Goal: Information Seeking & Learning: Learn about a topic

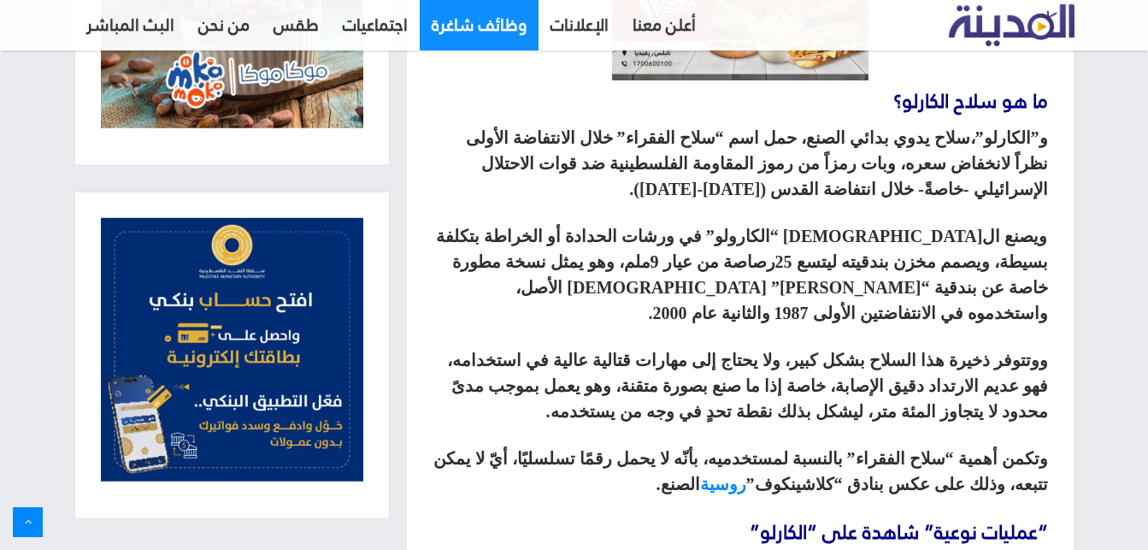
scroll to position [1046, 0]
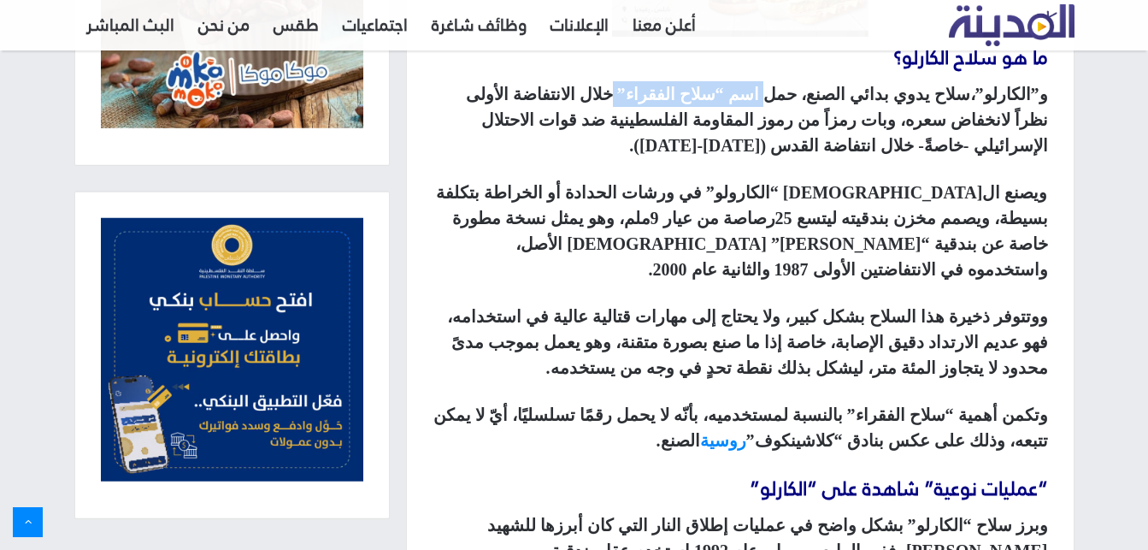
drag, startPoint x: 771, startPoint y: 102, endPoint x: 631, endPoint y: 91, distance: 140.6
click at [631, 91] on strong "و”الكارلو”،سلاح يدوي بدائي الصنع، حمل اسم “سلاح الفقراء” خلال الانتفاضة الأولى …" at bounding box center [757, 120] width 582 height 70
drag, startPoint x: 783, startPoint y: 214, endPoint x: 909, endPoint y: 208, distance: 125.8
click at [909, 208] on p "ويصنع ال[DEMOGRAPHIC_DATA] “الكارولو” في ورشات الحدادة أو الخراطة بتكلفة بسيطة،…" at bounding box center [741, 231] width 616 height 103
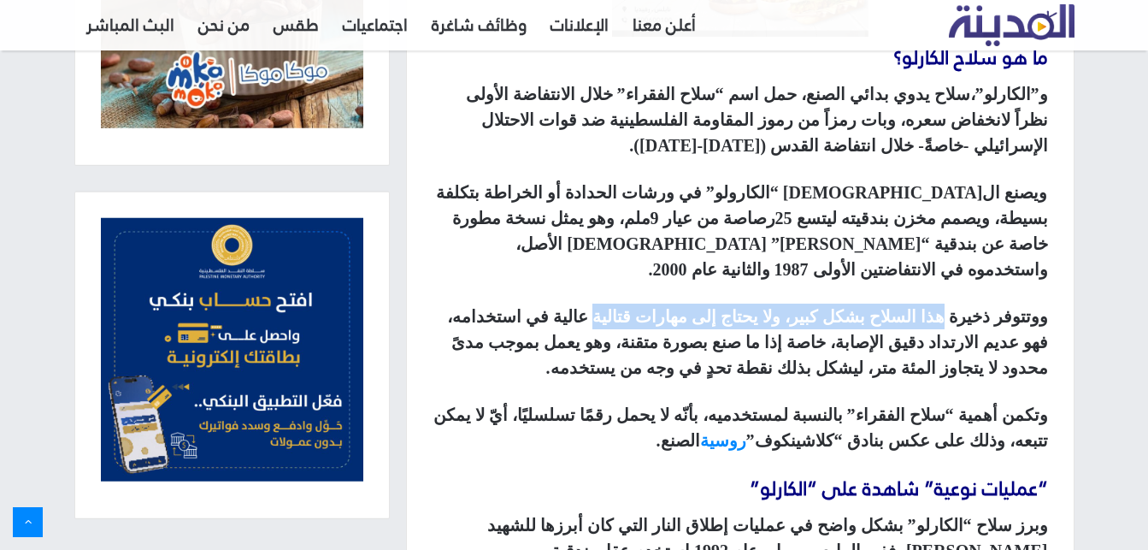
drag, startPoint x: 949, startPoint y: 318, endPoint x: 605, endPoint y: 315, distance: 343.7
click at [605, 315] on strong "ووتتوفر ذخيرة هذا السلاح بشكل كبير، ولا يحتاج إلى مهارات قتالية عالية في استخدا…" at bounding box center [747, 342] width 601 height 70
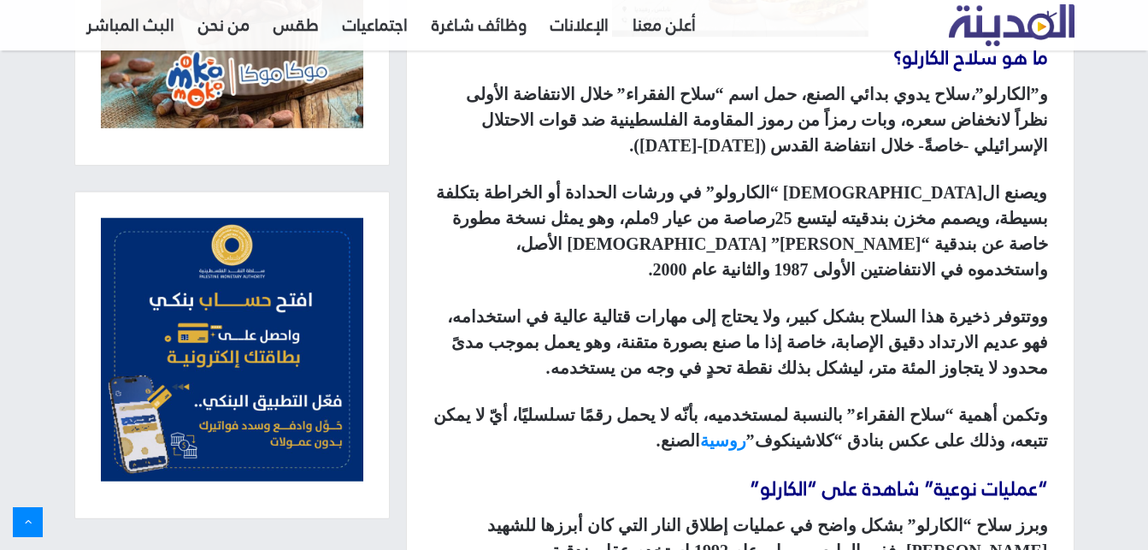
click at [605, 315] on strong "ووتتوفر ذخيرة هذا السلاح بشكل كبير، ولا يحتاج إلى مهارات قتالية عالية في استخدا…" at bounding box center [747, 342] width 601 height 70
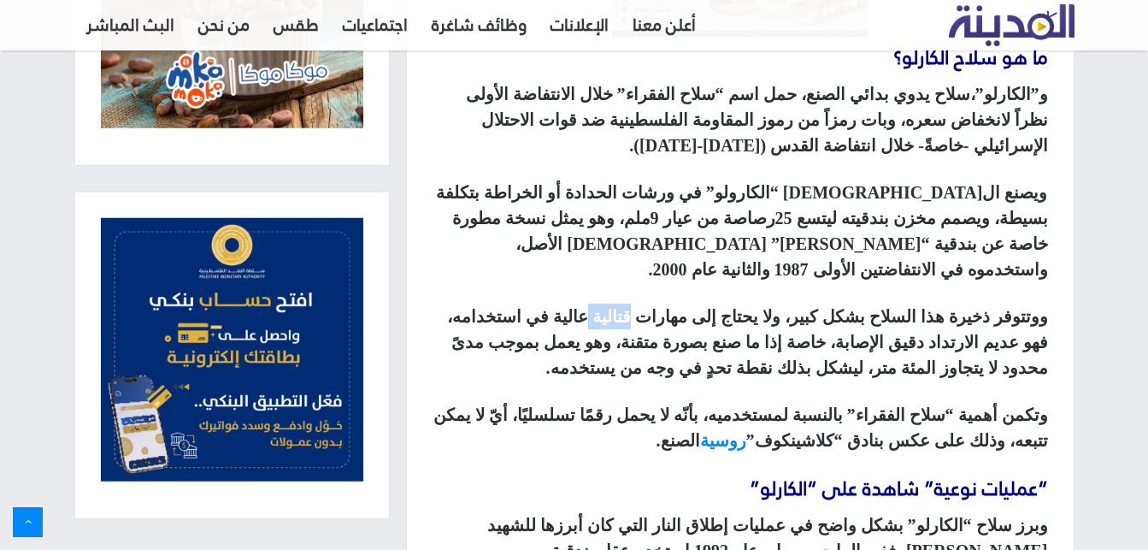
click at [605, 315] on strong "ووتتوفر ذخيرة هذا السلاح بشكل كبير، ولا يحتاج إلى مهارات قتالية عالية في استخدا…" at bounding box center [747, 342] width 601 height 70
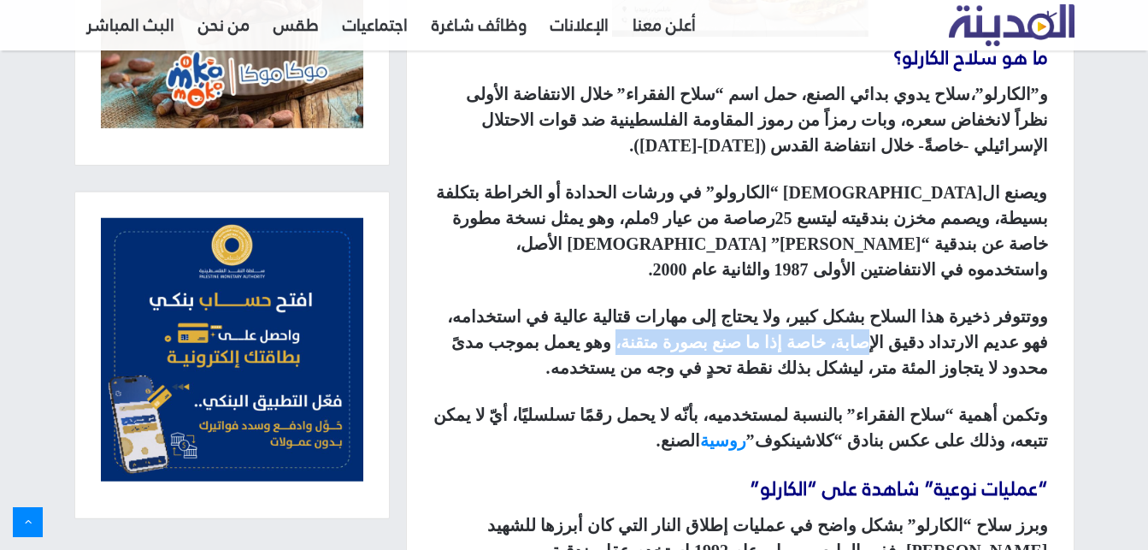
drag, startPoint x: 868, startPoint y: 354, endPoint x: 611, endPoint y: 349, distance: 256.5
click at [611, 349] on strong "ووتتوفر ذخيرة هذا السلاح بشكل كبير، ولا يحتاج إلى مهارات قتالية عالية في استخدا…" at bounding box center [747, 342] width 601 height 70
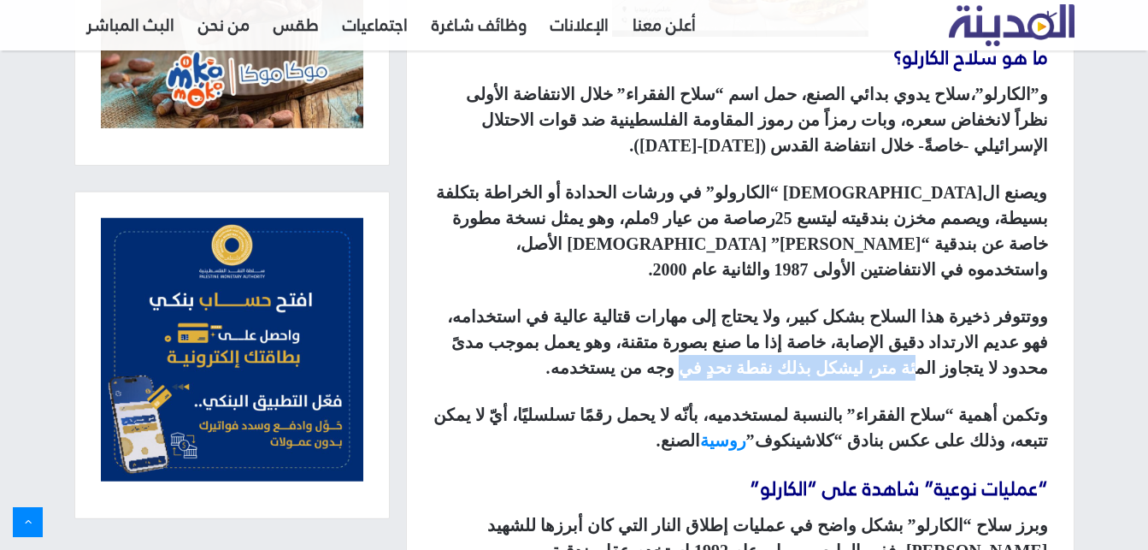
drag, startPoint x: 921, startPoint y: 380, endPoint x: 685, endPoint y: 382, distance: 236.0
click at [685, 380] on p "ووتتوفر ذخيرة هذا السلاح بشكل كبير، ولا يحتاج إلى مهارات قتالية عالية في استخدا…" at bounding box center [741, 341] width 616 height 77
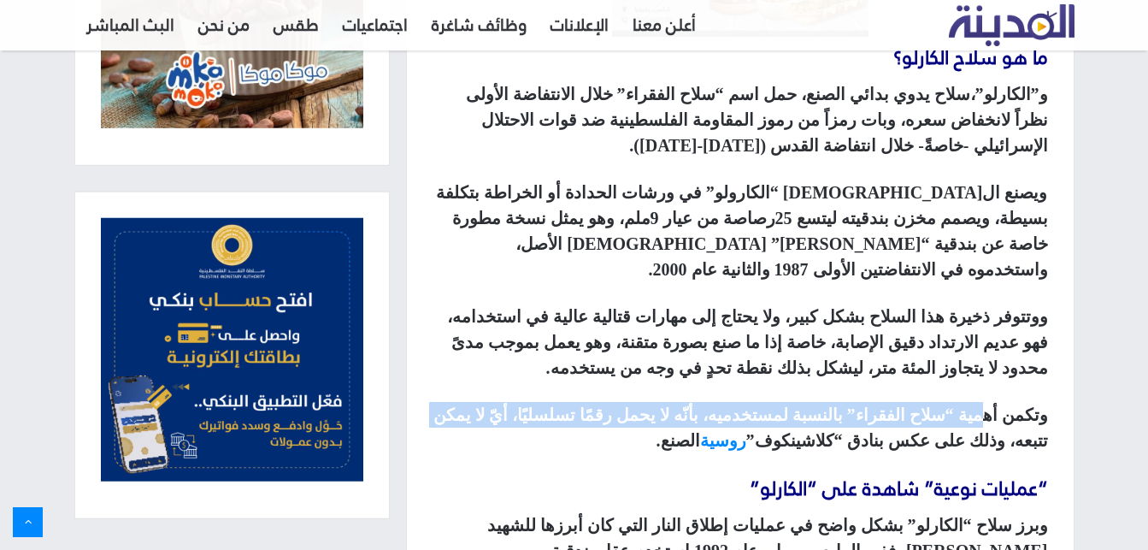
drag, startPoint x: 984, startPoint y: 421, endPoint x: 441, endPoint y: 401, distance: 543.2
click at [441, 401] on div "سلاح فلسطيني الصنع، استطاع رغم بساطته ومحدودية اتساعه من الرصاص أن يثبت جدارته …" at bounding box center [740, 390] width 667 height 1337
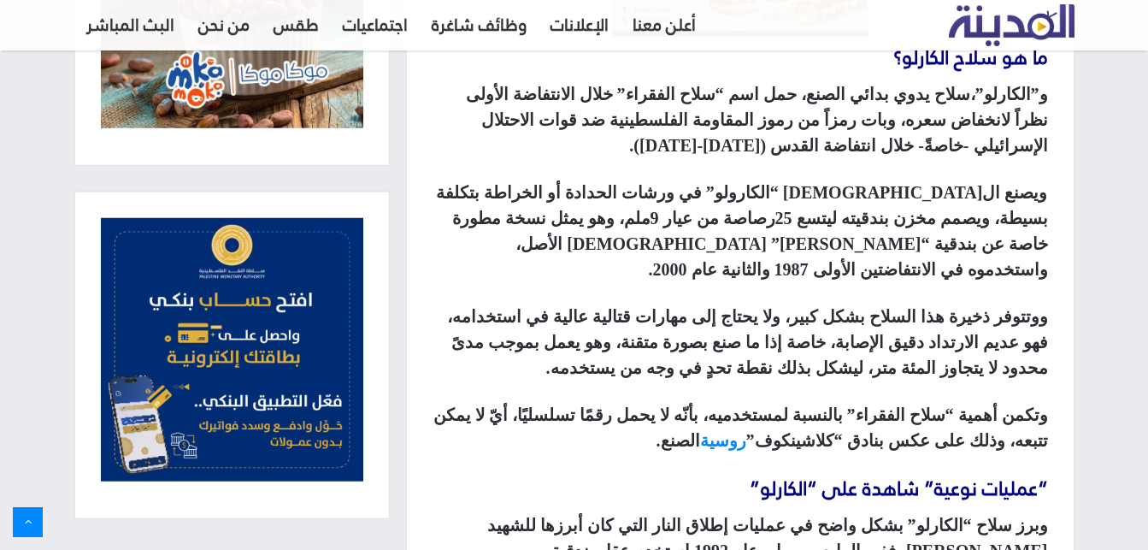
click at [937, 402] on div "سلاح فلسطيني الصنع، استطاع رغم بساطته ومحدودية اتساعه من الرصاص أن يثبت جدارته …" at bounding box center [740, 390] width 667 height 1337
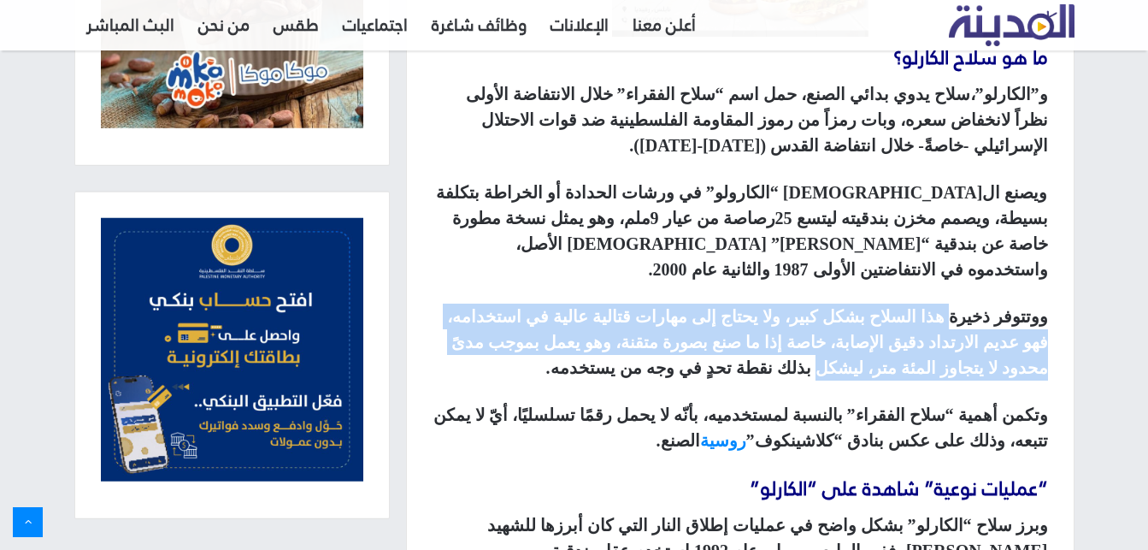
drag, startPoint x: 956, startPoint y: 329, endPoint x: 839, endPoint y: 371, distance: 124.4
click at [839, 371] on strong "ووتتوفر ذخيرة هذا السلاح بشكل كبير، ولا يحتاج إلى مهارات قتالية عالية في استخدا…" at bounding box center [747, 342] width 601 height 70
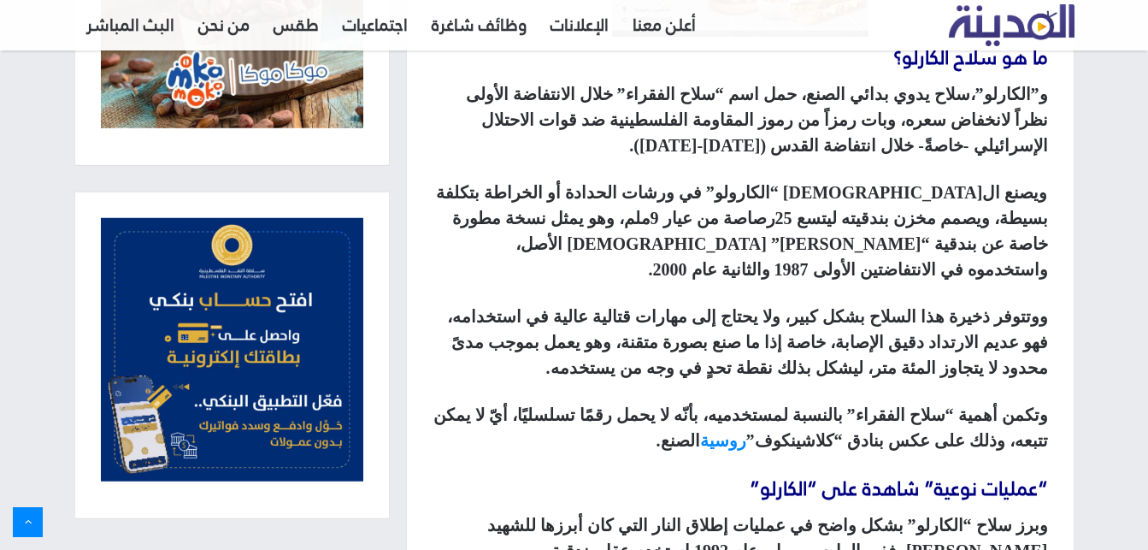
click at [839, 371] on strong "ووتتوفر ذخيرة هذا السلاح بشكل كبير، ولا يحتاج إلى مهارات قتالية عالية في استخدا…" at bounding box center [747, 342] width 601 height 70
drag, startPoint x: 745, startPoint y: 427, endPoint x: 541, endPoint y: 424, distance: 204.3
click at [541, 424] on strong "وتكمن أهمية “سلاح الفقراء” بالنسبة لمستخدميه، بأنّه لا يحمل رقمًا تسلسليًا، أيّ…" at bounding box center [740, 427] width 615 height 44
click at [719, 414] on strong "وتكمن أهمية “سلاح الفقراء” بالنسبة لمستخدميه، بأنّه لا يحمل رقمًا تسلسليًا، أيّ…" at bounding box center [740, 427] width 615 height 44
drag, startPoint x: 708, startPoint y: 417, endPoint x: 529, endPoint y: 421, distance: 178.7
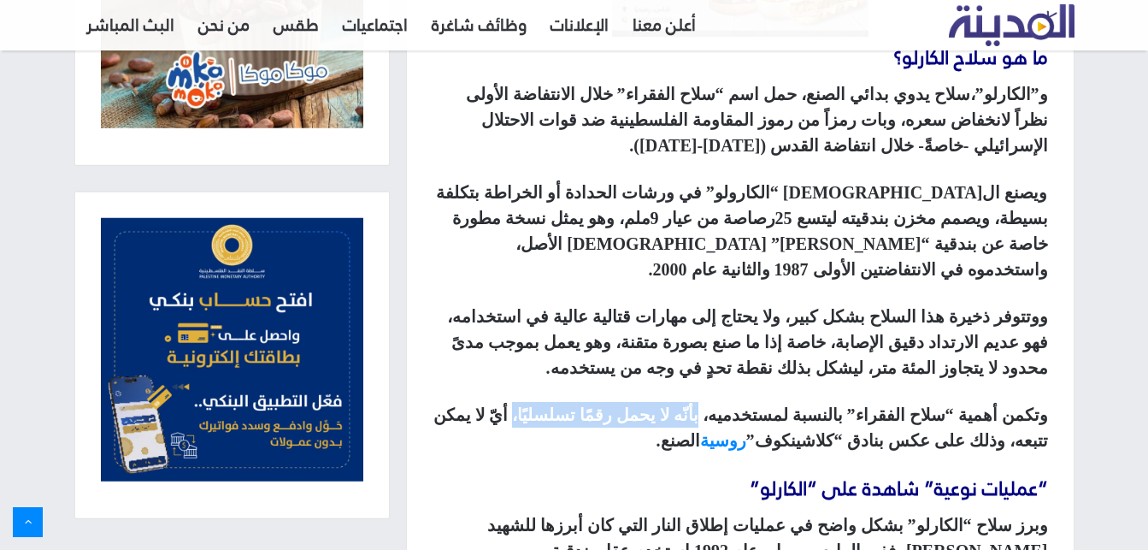
click at [529, 421] on strong "وتكمن أهمية “سلاح الفقراء” بالنسبة لمستخدميه، بأنّه لا يحمل رقمًا تسلسليًا، أيّ…" at bounding box center [740, 427] width 615 height 44
click at [894, 414] on strong "وتكمن أهمية “سلاح الفقراء” بالنسبة لمستخدميه، بأنّه لا يحمل رقمًا تسلسليًا، أيّ…" at bounding box center [740, 427] width 615 height 44
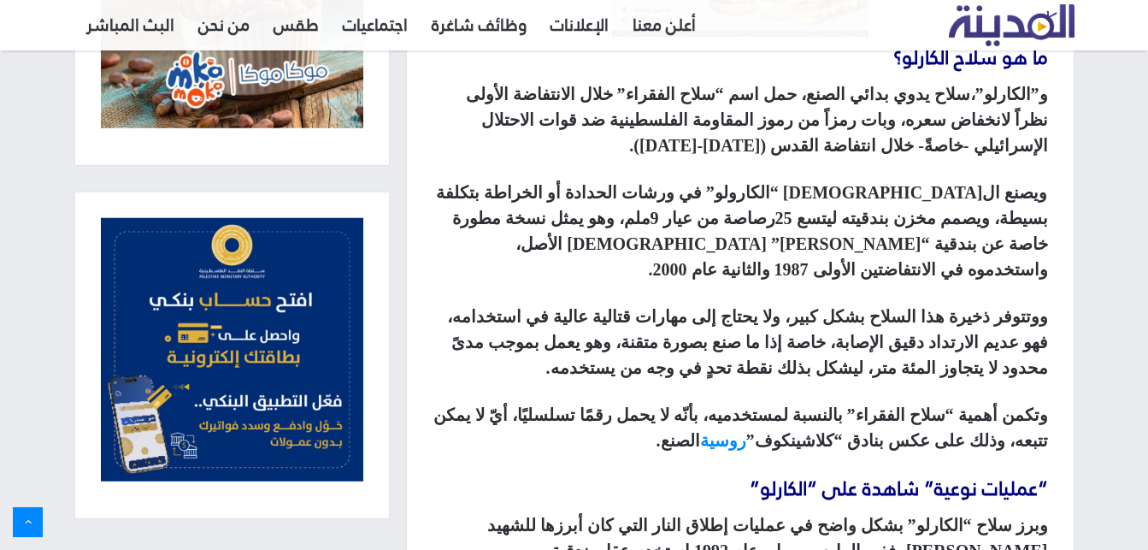
click at [894, 414] on strong "وتكمن أهمية “سلاح الفقراء” بالنسبة لمستخدميه، بأنّه لا يحمل رقمًا تسلسليًا، أيّ…" at bounding box center [740, 427] width 615 height 44
click at [759, 345] on strong "ووتتوفر ذخيرة هذا السلاح بشكل كبير، ولا يحتاج إلى مهارات قتالية عالية في استخدا…" at bounding box center [747, 342] width 601 height 70
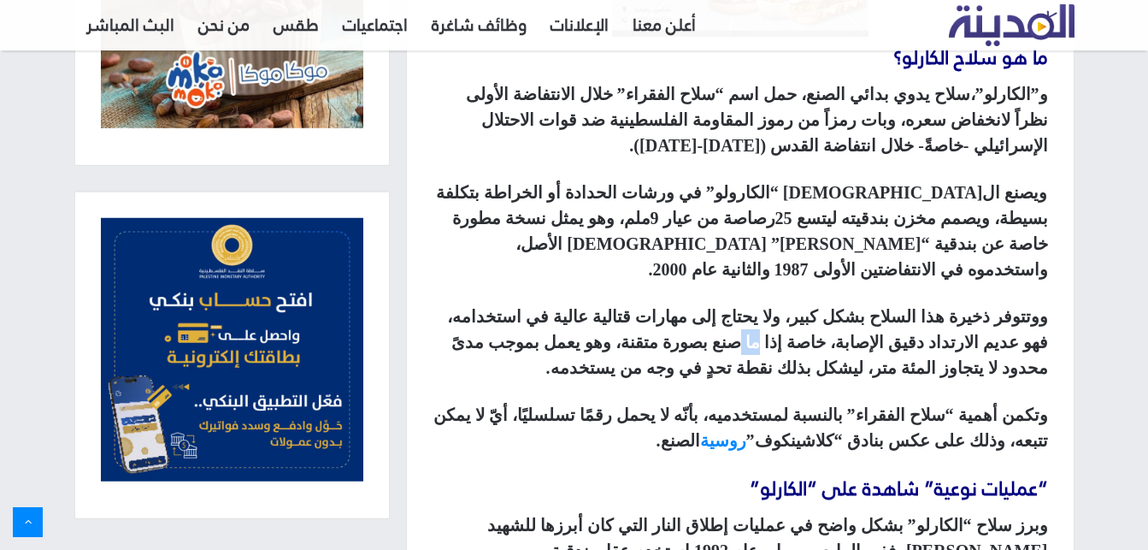
click at [759, 345] on strong "ووتتوفر ذخيرة هذا السلاح بشكل كبير، ولا يحتاج إلى مهارات قتالية عالية في استخدا…" at bounding box center [747, 342] width 601 height 70
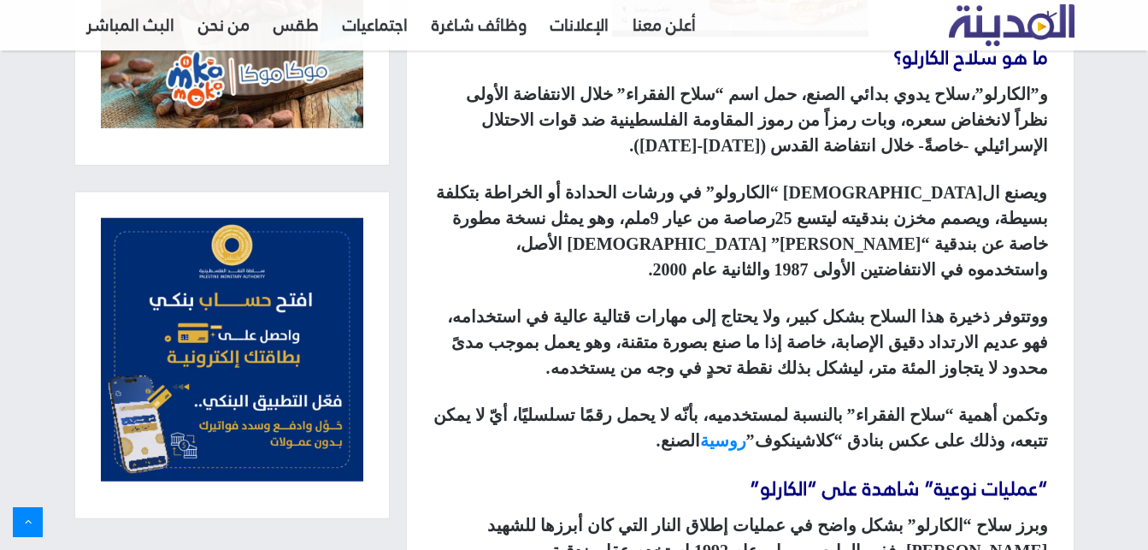
click at [759, 345] on strong "ووتتوفر ذخيرة هذا السلاح بشكل كبير، ولا يحتاج إلى مهارات قتالية عالية في استخدا…" at bounding box center [747, 342] width 601 height 70
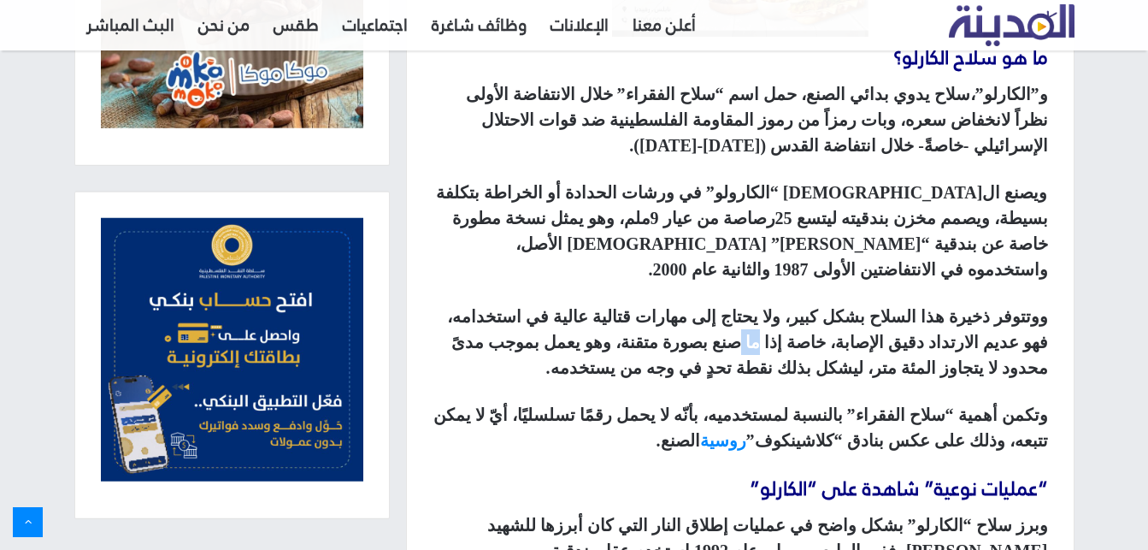
click at [759, 345] on strong "ووتتوفر ذخيرة هذا السلاح بشكل كبير، ولا يحتاج إلى مهارات قتالية عالية في استخدا…" at bounding box center [747, 342] width 601 height 70
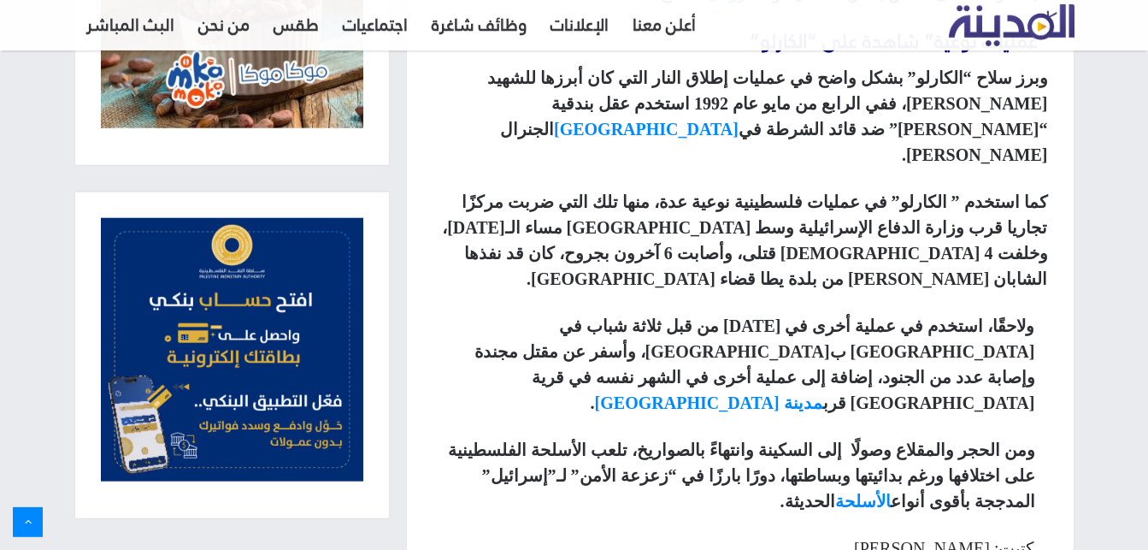
scroll to position [1526, 0]
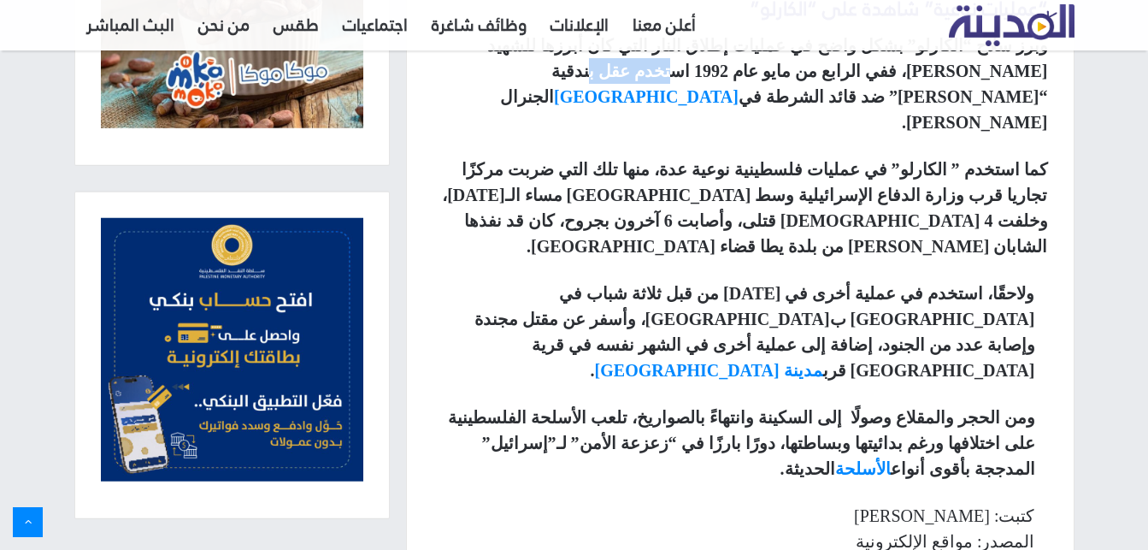
drag, startPoint x: 826, startPoint y: 85, endPoint x: 743, endPoint y: 76, distance: 83.5
click at [743, 76] on p "وبرز سلاح “الكارلو” بشكل واضح في عمليات إطلاق النار التي كان أبرزها للشهيد [PER…" at bounding box center [741, 83] width 616 height 103
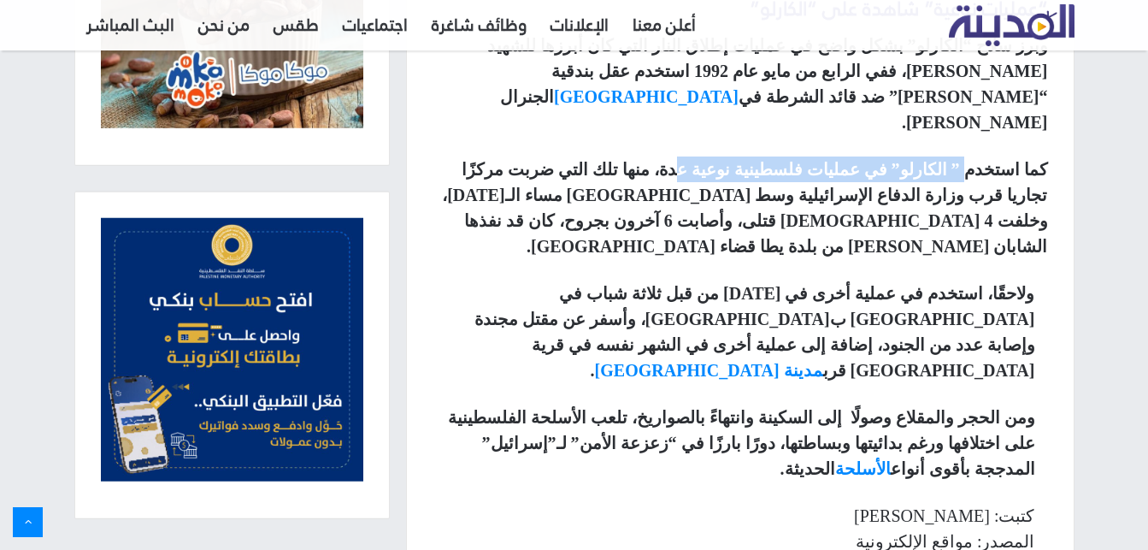
drag, startPoint x: 971, startPoint y: 157, endPoint x: 690, endPoint y: 129, distance: 282.7
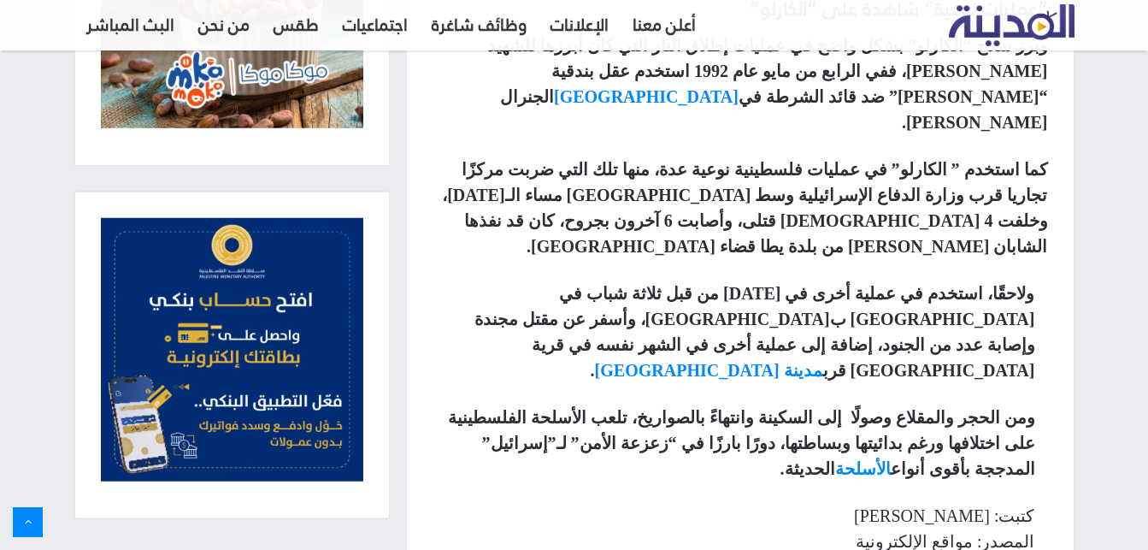
click at [786, 158] on p "كما استخدم ” الكارلو” في عمليات فلسطينية نوعية عدة، منها تلك التي ضربت مركزًا ت…" at bounding box center [741, 207] width 616 height 103
drag, startPoint x: 948, startPoint y: 204, endPoint x: 749, endPoint y: 186, distance: 200.1
click at [749, 186] on p "كما استخدم ” الكارلو” في عمليات فلسطينية نوعية عدة، منها تلك التي ضربت مركزًا ت…" at bounding box center [741, 207] width 616 height 103
click at [643, 195] on strong "كما استخدم ” الكارلو” في عمليات فلسطينية نوعية عدة، منها تلك التي ضربت مركزًا ت…" at bounding box center [744, 208] width 605 height 96
drag, startPoint x: 726, startPoint y: 194, endPoint x: 791, endPoint y: 202, distance: 65.4
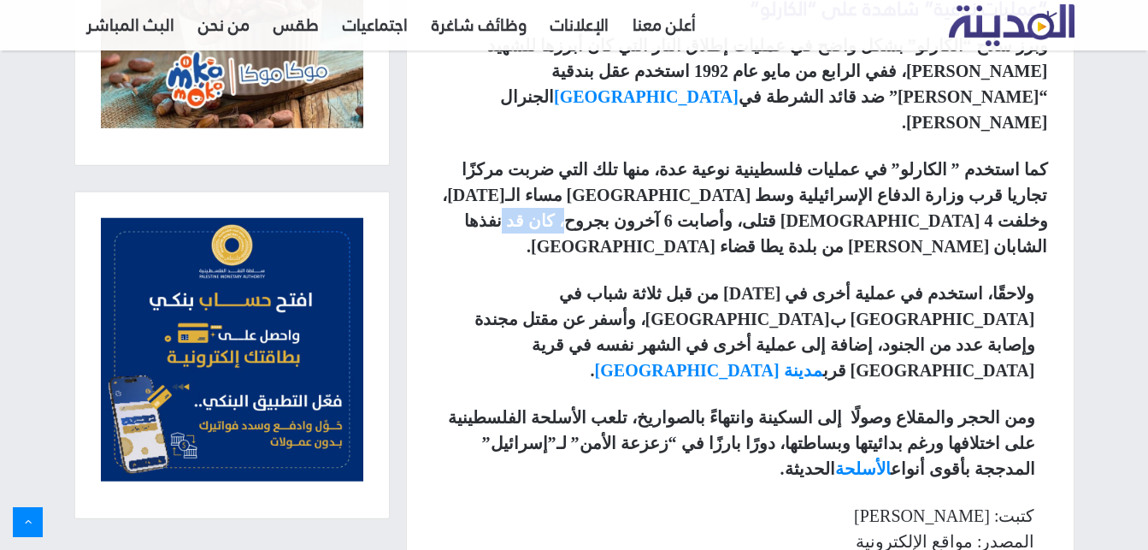
click at [791, 202] on strong "كما استخدم ” الكارلو” في عمليات فلسطينية نوعية عدة، منها تلك التي ضربت مركزًا ت…" at bounding box center [744, 208] width 605 height 96
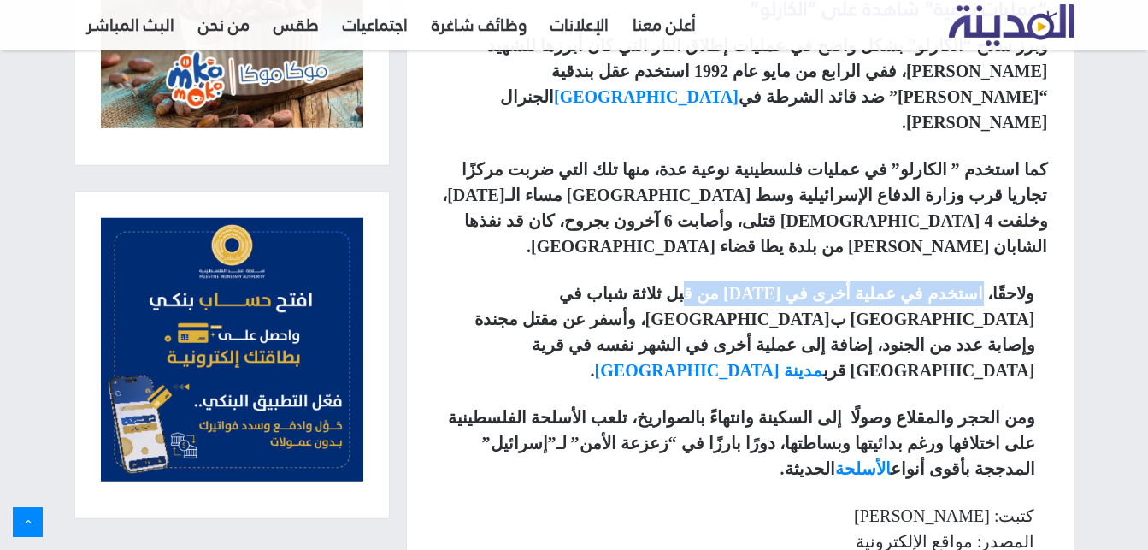
drag, startPoint x: 983, startPoint y: 262, endPoint x: 710, endPoint y: 266, distance: 272.7
click at [710, 284] on strong "ولاحقًا، استخدم في عملية أخرى في [DATE] من قبل ثلاثة شباب في [GEOGRAPHIC_DATA] …" at bounding box center [754, 332] width 561 height 96
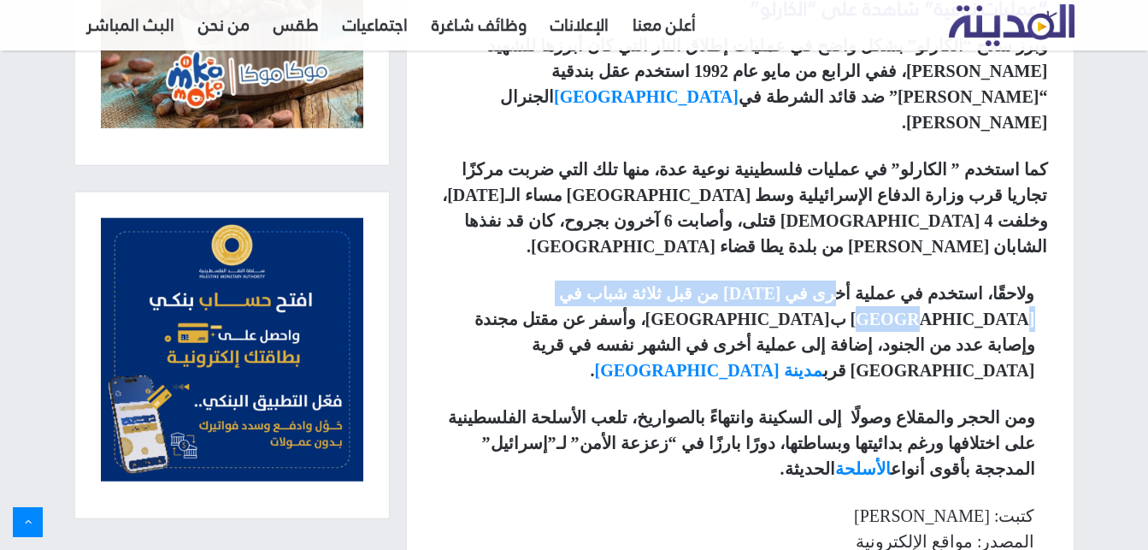
drag, startPoint x: 540, startPoint y: 267, endPoint x: 839, endPoint y: 261, distance: 298.4
click at [839, 284] on strong "ولاحقًا، استخدم في عملية أخرى في [DATE] من قبل ثلاثة شباب في [GEOGRAPHIC_DATA] …" at bounding box center [754, 332] width 561 height 96
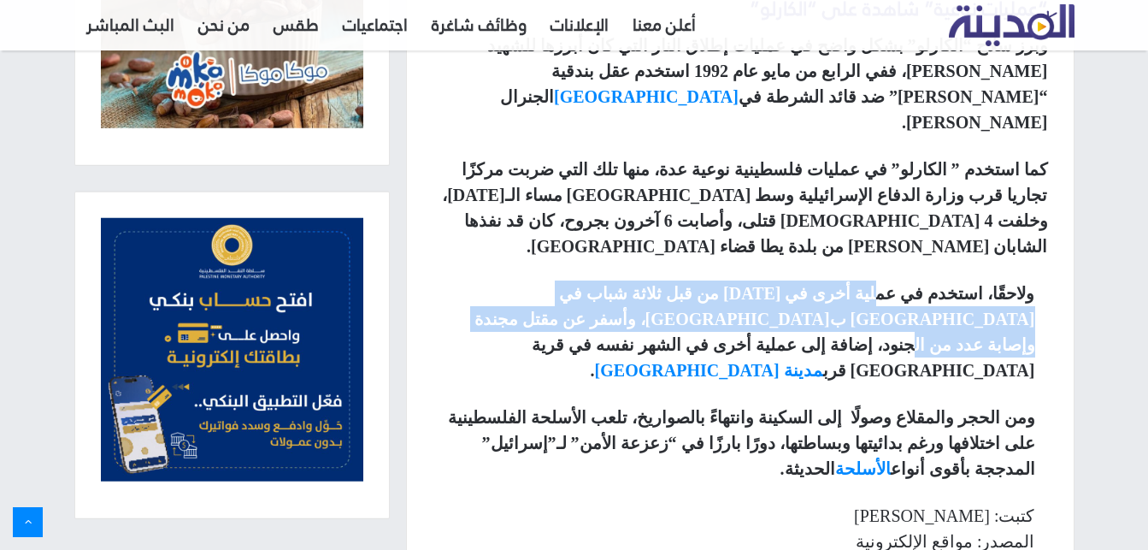
drag, startPoint x: 587, startPoint y: 301, endPoint x: 881, endPoint y: 279, distance: 294.1
click at [881, 284] on strong "ولاحقًا، استخدم في عملية أخرى في [DATE] من قبل ثلاثة شباب في [GEOGRAPHIC_DATA] …" at bounding box center [754, 332] width 561 height 96
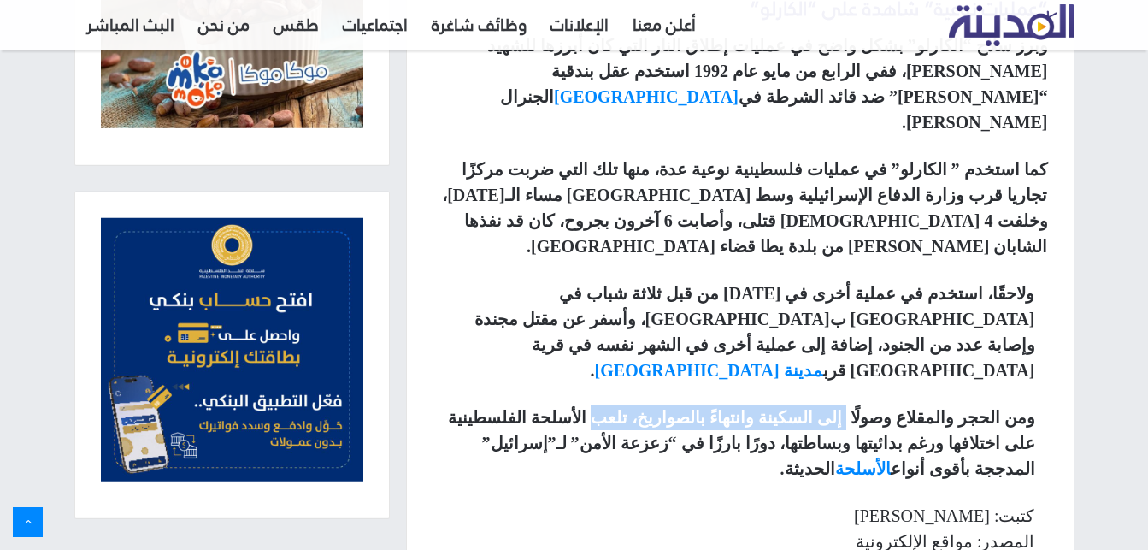
drag, startPoint x: 849, startPoint y: 360, endPoint x: 596, endPoint y: 369, distance: 253.2
click at [596, 408] on strong "ومن الحجر والمقلاع وصولًا إلى السكينة وانتهاءً بالصواريخ، تلعب الأسلحة الفلسطين…" at bounding box center [741, 443] width 587 height 70
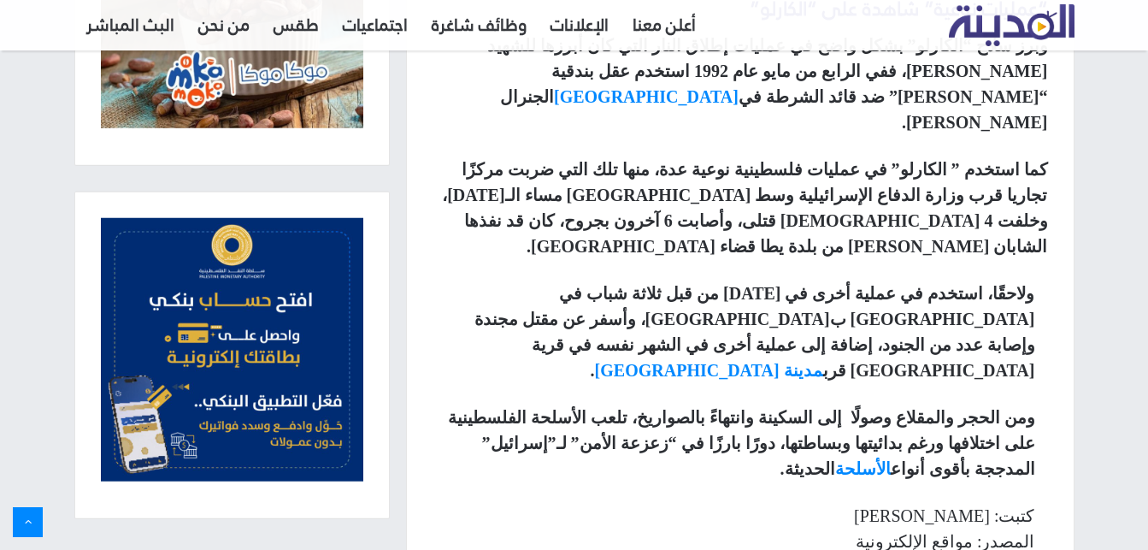
click at [545, 408] on strong "ومن الحجر والمقلاع وصولًا إلى السكينة وانتهاءً بالصواريخ، تلعب الأسلحة الفلسطين…" at bounding box center [741, 443] width 587 height 70
drag, startPoint x: 904, startPoint y: 268, endPoint x: 694, endPoint y: 263, distance: 210.4
click at [694, 284] on strong "ولاحقًا، استخدم في عملية أخرى في [DATE] من قبل ثلاثة شباب في [GEOGRAPHIC_DATA] …" at bounding box center [754, 332] width 561 height 96
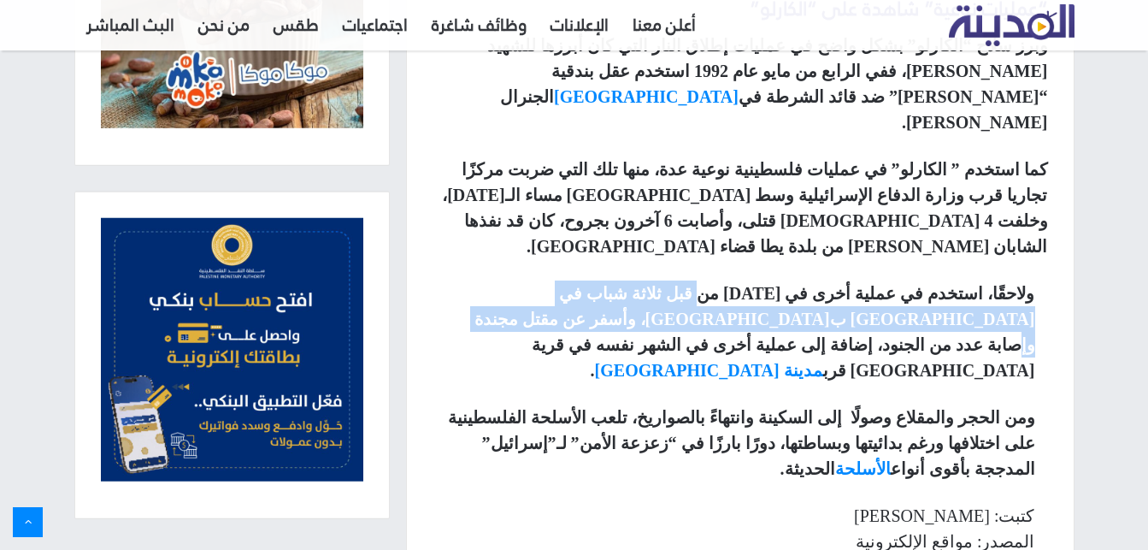
drag, startPoint x: 733, startPoint y: 273, endPoint x: 687, endPoint y: 288, distance: 47.9
click at [687, 288] on strong "ولاحقًا، استخدم في عملية أخرى في [DATE] من قبل ثلاثة شباب في [GEOGRAPHIC_DATA] …" at bounding box center [754, 332] width 561 height 96
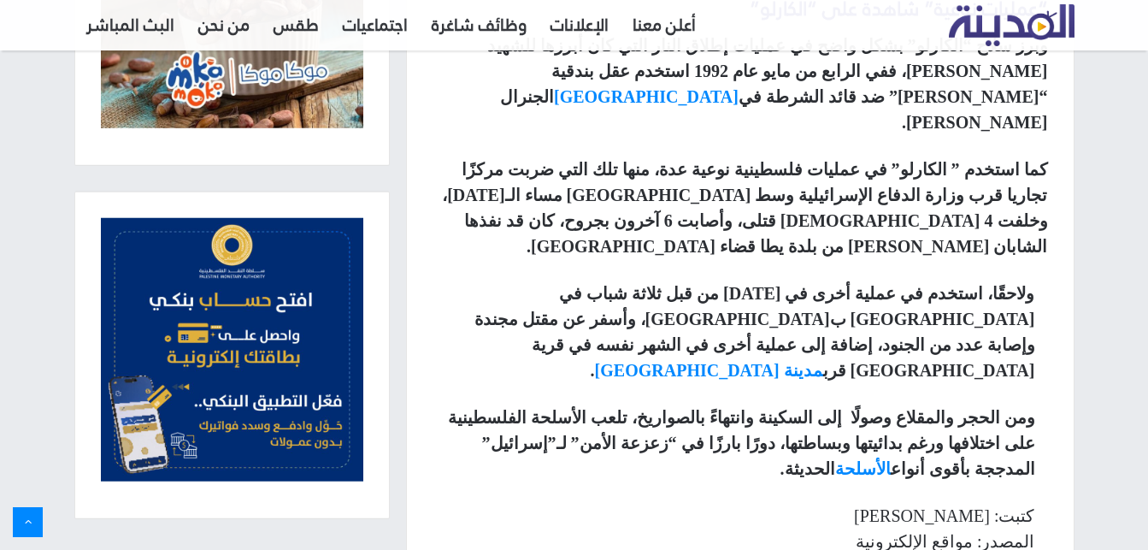
click at [687, 288] on strong "ولاحقًا، استخدم في عملية أخرى في [DATE] من قبل ثلاثة شباب في [GEOGRAPHIC_DATA] …" at bounding box center [754, 332] width 561 height 96
click at [862, 408] on strong "ومن الحجر والمقلاع وصولًا إلى السكينة وانتهاءً بالصواريخ، تلعب الأسلحة الفلسطين…" at bounding box center [741, 443] width 587 height 70
drag, startPoint x: 645, startPoint y: 360, endPoint x: 725, endPoint y: 358, distance: 79.5
click at [725, 408] on strong "ومن الحجر والمقلاع وصولًا إلى السكينة وانتهاءً بالصواريخ، تلعب الأسلحة الفلسطين…" at bounding box center [741, 443] width 587 height 70
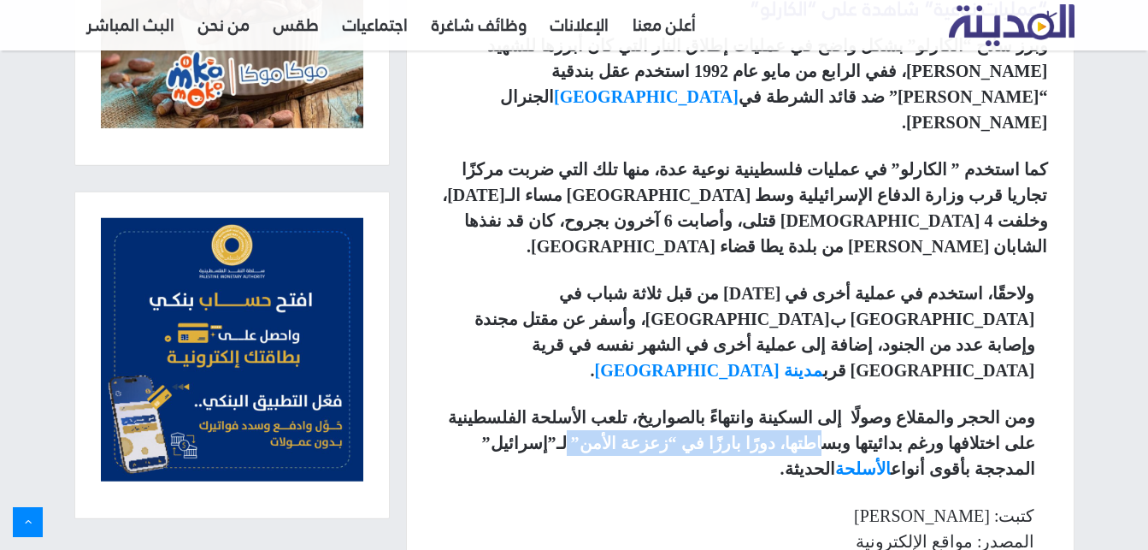
drag, startPoint x: 830, startPoint y: 394, endPoint x: 586, endPoint y: 393, distance: 244.5
click at [586, 408] on strong "ومن الحجر والمقلاع وصولًا إلى السكينة وانتهاءً بالصواريخ، تلعب الأسلحة الفلسطين…" at bounding box center [741, 443] width 587 height 70
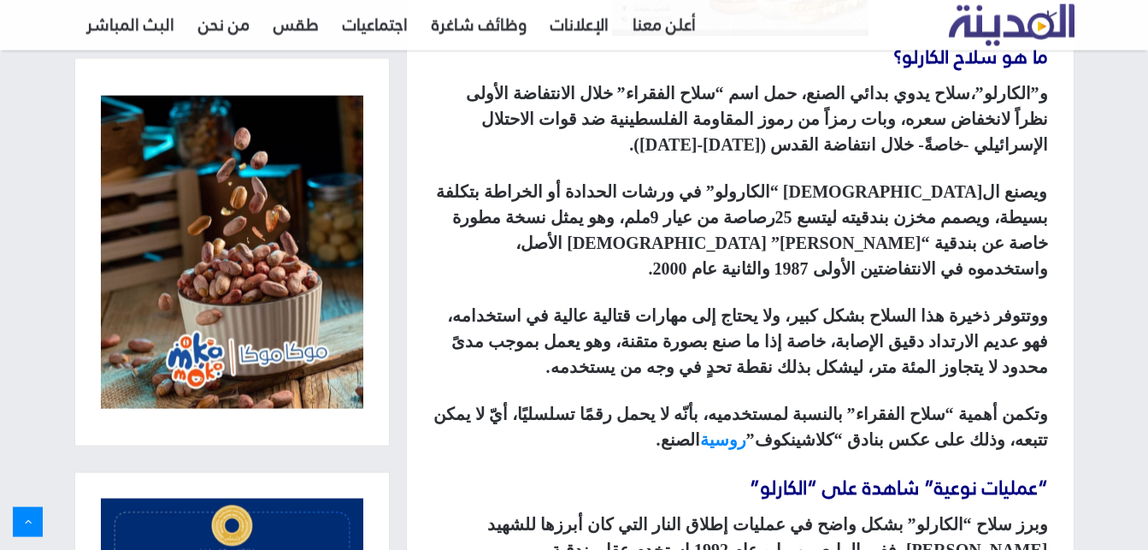
scroll to position [1039, 0]
